Goal: Transaction & Acquisition: Download file/media

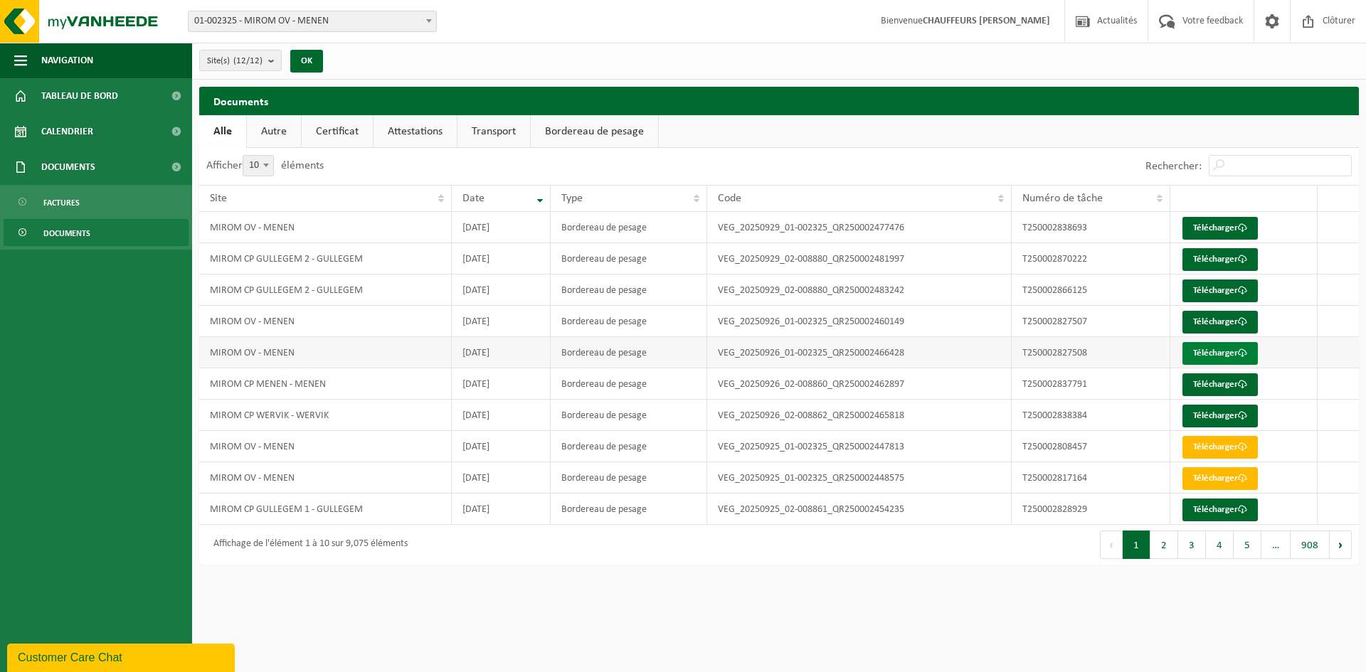
click at [1227, 356] on link "Télécharger" at bounding box center [1220, 353] width 75 height 23
click at [1200, 324] on link "Télécharger" at bounding box center [1220, 322] width 75 height 23
click at [1219, 224] on link "Télécharger" at bounding box center [1220, 228] width 75 height 23
